Goal: Task Accomplishment & Management: Complete application form

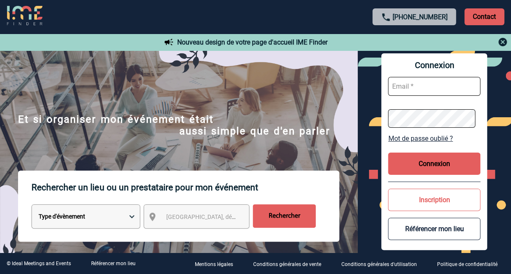
click at [131, 215] on select "Type d'évènement Séminaire avec nuitée Réunion Repas de groupe Team Building & …" at bounding box center [85, 216] width 109 height 24
select select "3"
click at [31, 205] on select "Type d'évènement Séminaire avec nuitée Réunion Repas de groupe Team Building & …" at bounding box center [85, 216] width 109 height 24
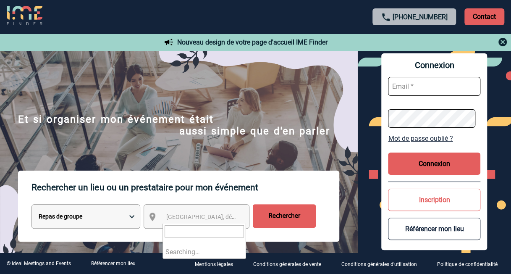
click at [171, 220] on span "Ville, département, région..." at bounding box center [224, 216] width 117 height 7
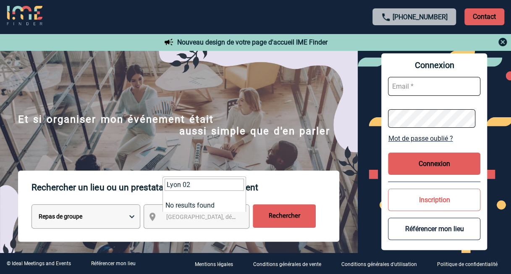
drag, startPoint x: 194, startPoint y: 188, endPoint x: 141, endPoint y: 176, distance: 54.3
click at [141, 176] on body "+33 1 45 72 07 14 Contact Contact Nouveau design de votre page d'accueil IME Fi…" at bounding box center [255, 137] width 511 height 274
type input "69002"
click at [284, 189] on p "Rechercher un lieu ou un prestataire pour mon événement" at bounding box center [185, 188] width 308 height 34
click at [228, 213] on span "Ville, département, région..." at bounding box center [205, 217] width 84 height 12
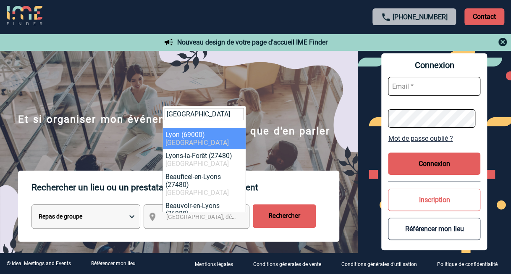
type input "LYON"
select select "36544"
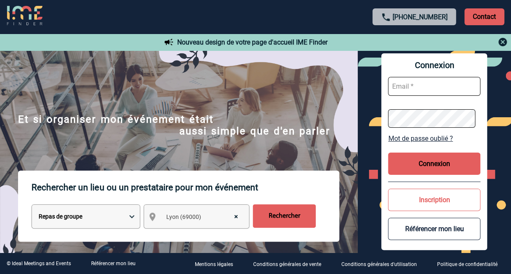
click at [283, 219] on input "Rechercher" at bounding box center [284, 216] width 63 height 24
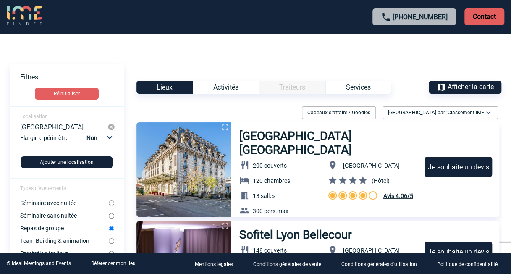
click at [489, 19] on p "Contact" at bounding box center [484, 16] width 40 height 17
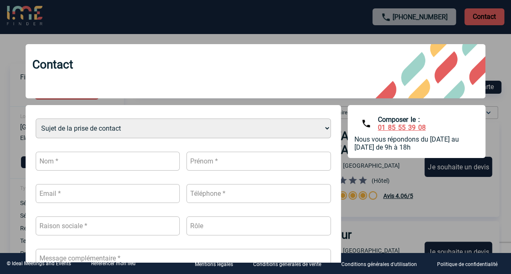
click at [69, 163] on input "text" at bounding box center [108, 161] width 144 height 19
type input "[PERSON_NAME]"
type input "[PERSON_NAME][EMAIL_ADDRESS][DOMAIN_NAME]"
type input "0671325780"
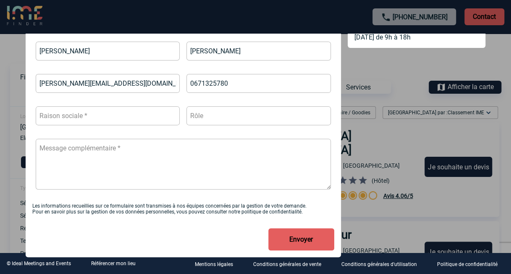
scroll to position [118, 0]
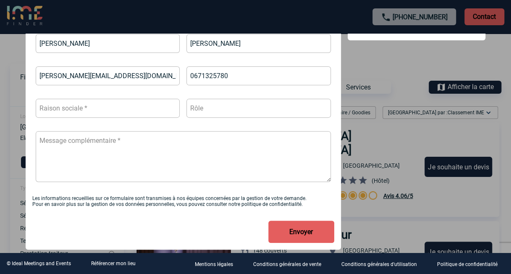
click at [77, 139] on textarea at bounding box center [183, 156] width 295 height 51
click at [52, 138] on textarea at bounding box center [183, 156] width 295 height 51
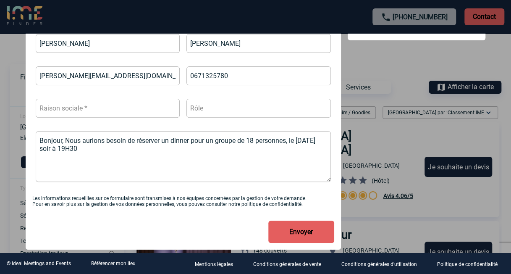
click at [315, 139] on textarea "Bonjour, Nous aurions besoin de réserver un dinner pour un groupe de 18 personn…" at bounding box center [183, 156] width 295 height 51
click at [129, 150] on textarea "Bonjour, Nous aurions besoin de réserver un dinner pour un groupe de 18 personn…" at bounding box center [183, 156] width 295 height 51
click at [181, 139] on textarea "Bonjour, Nous aurions besoin de réserver un dinner pour un groupe de 18 personn…" at bounding box center [183, 156] width 295 height 51
click at [135, 145] on textarea "Bonjour, Nous aurions besoin de réserver un diner pour un groupe de 18 personne…" at bounding box center [183, 156] width 295 height 51
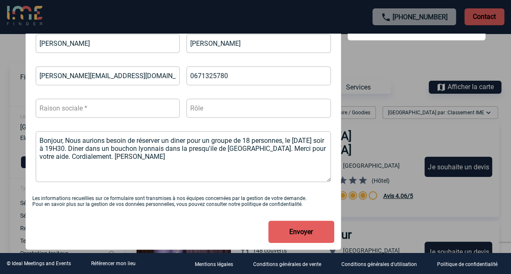
drag, startPoint x: 162, startPoint y: 156, endPoint x: 136, endPoint y: 155, distance: 25.6
click at [136, 155] on textarea "Bonjour, Nous aurions besoin de réserver un diner pour un groupe de 18 personne…" at bounding box center [183, 156] width 295 height 51
type textarea "Bonjour, Nous aurions besoin de réserver un diner pour un groupe de 18 personne…"
click at [295, 231] on button "Envoyer" at bounding box center [301, 231] width 66 height 22
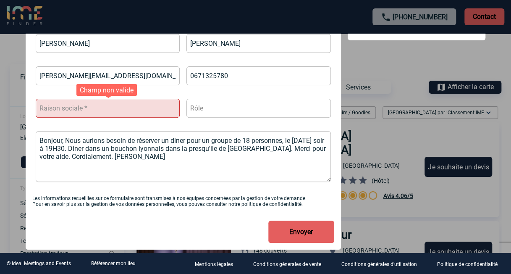
click at [94, 112] on input "text" at bounding box center [108, 108] width 144 height 19
type input "Sanofi Vaccins"
click at [292, 236] on button "Envoyer" at bounding box center [301, 231] width 66 height 22
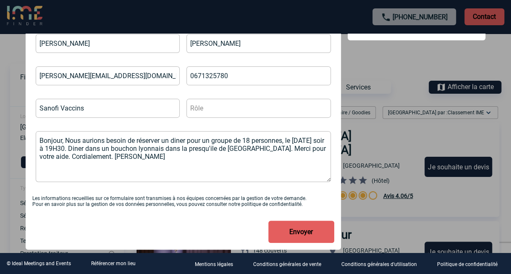
click at [297, 234] on button "Envoyer" at bounding box center [301, 231] width 66 height 22
click at [298, 234] on button "Envoyer" at bounding box center [301, 231] width 66 height 22
click at [198, 198] on div "Les informations recueillies sur ce formulaire sont transmises à nos équipes co…" at bounding box center [183, 201] width 302 height 12
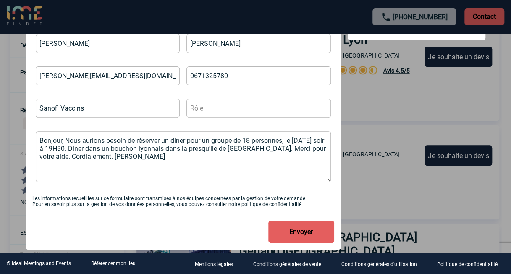
scroll to position [294, 0]
click at [308, 231] on button "Envoyer" at bounding box center [301, 231] width 66 height 22
click at [286, 233] on button "Envoyer" at bounding box center [301, 231] width 66 height 22
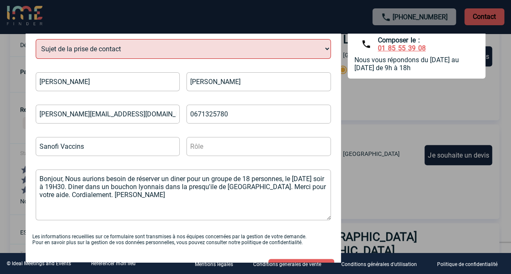
scroll to position [0, 0]
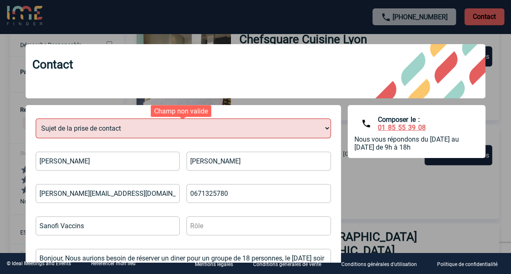
click at [145, 128] on select "Sujet de la prise de contact Je n’ai pas de compte J’ai besoin d’aide Je n’arri…" at bounding box center [183, 128] width 295 height 20
click at [75, 198] on input "[PERSON_NAME][EMAIL_ADDRESS][DOMAIN_NAME]" at bounding box center [108, 193] width 144 height 19
click at [200, 103] on div "Contact Sujet de la prise de contact Je n’ai pas de compte J’ai besoin d’aide J…" at bounding box center [255, 148] width 481 height 228
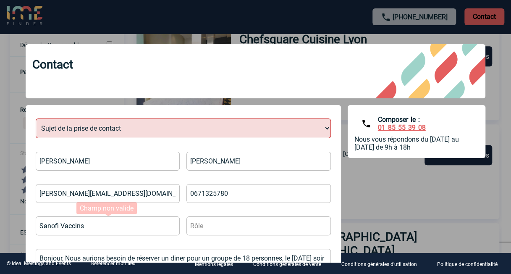
scroll to position [84, 0]
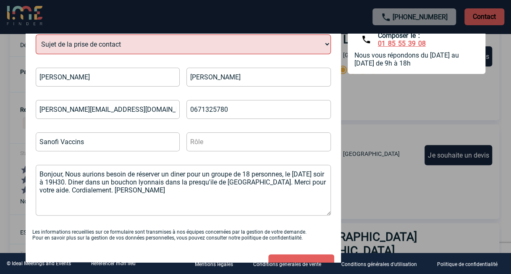
click at [39, 175] on textarea "Bonjour, Nous aurions besoin de réserver un diner pour un groupe de 18 personne…" at bounding box center [183, 190] width 295 height 51
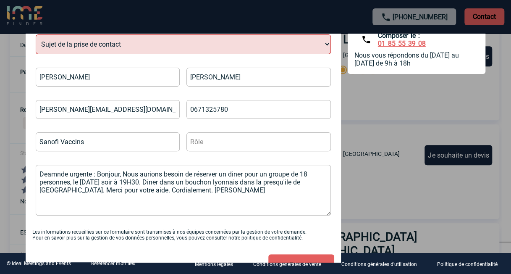
drag, startPoint x: 48, startPoint y: 173, endPoint x: 55, endPoint y: 174, distance: 6.8
click at [55, 174] on textarea "Deamnde urgente : Bonjour, Nous aurions besoin de réserver un diner pour un gro…" at bounding box center [183, 190] width 295 height 51
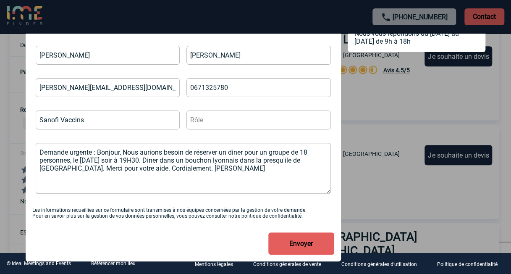
scroll to position [118, 0]
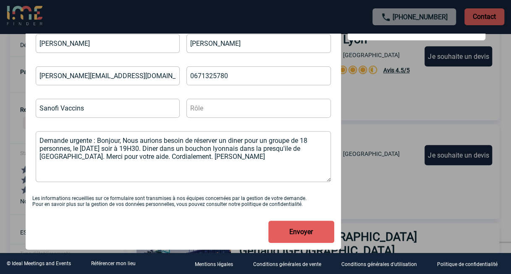
type textarea "Demande urgente : Bonjour, Nous aurions besoin de réserver un diner pour un gro…"
click at [297, 230] on button "Envoyer" at bounding box center [301, 231] width 66 height 22
click at [297, 232] on button "Envoyer" at bounding box center [301, 231] width 66 height 22
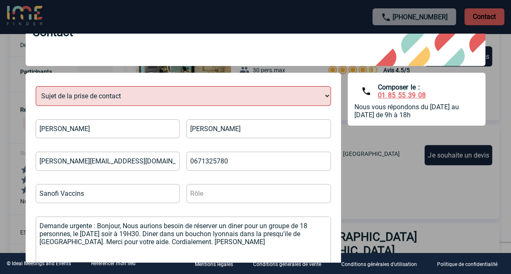
scroll to position [0, 0]
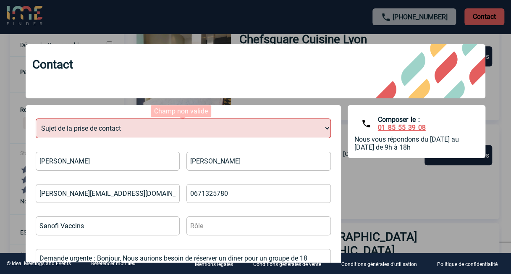
click at [125, 126] on select "Sujet de la prise de contact Je n’ai pas de compte J’ai besoin d’aide Je n’arri…" at bounding box center [183, 128] width 295 height 20
select select "5"
click at [36, 119] on select "Sujet de la prise de contact Je n’ai pas de compte J’ai besoin d’aide Je n’arri…" at bounding box center [183, 128] width 295 height 20
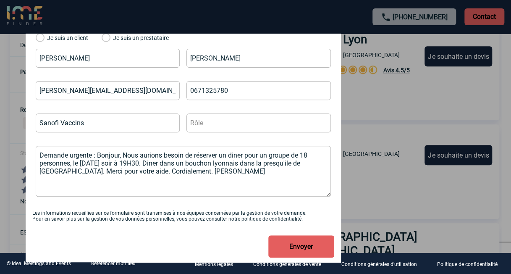
scroll to position [42, 0]
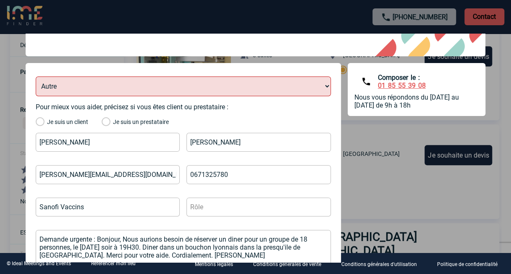
click at [39, 120] on label "Je suis un client" at bounding box center [62, 122] width 52 height 8
click at [0, 0] on input "Je suis un client" at bounding box center [0, 0] width 0 height 0
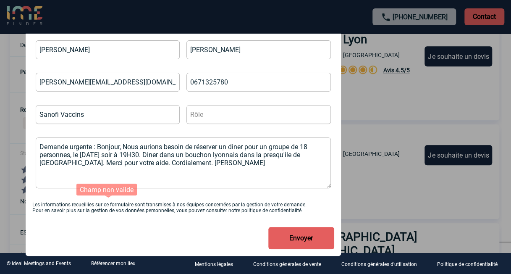
scroll to position [141, 0]
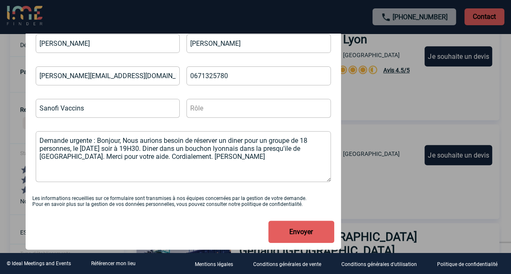
click at [296, 234] on button "Envoyer" at bounding box center [301, 231] width 66 height 22
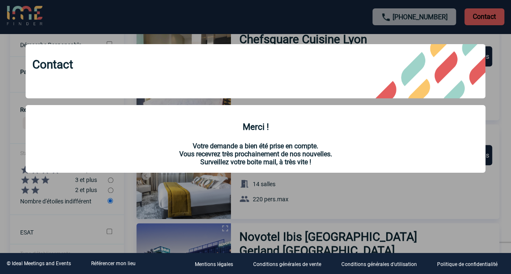
scroll to position [0, 0]
